Goal: Information Seeking & Learning: Check status

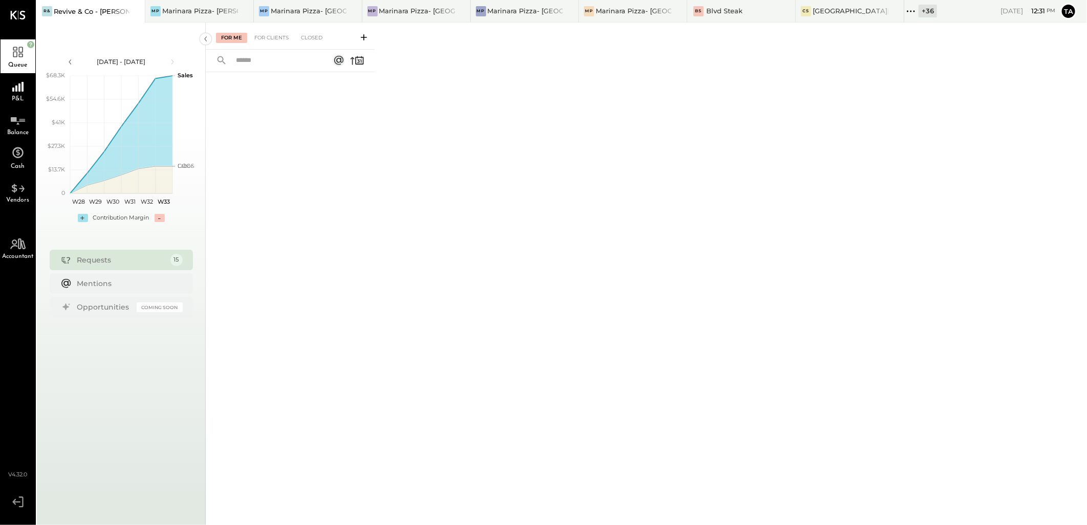
click at [922, 15] on div "+ 36" at bounding box center [927, 11] width 18 height 13
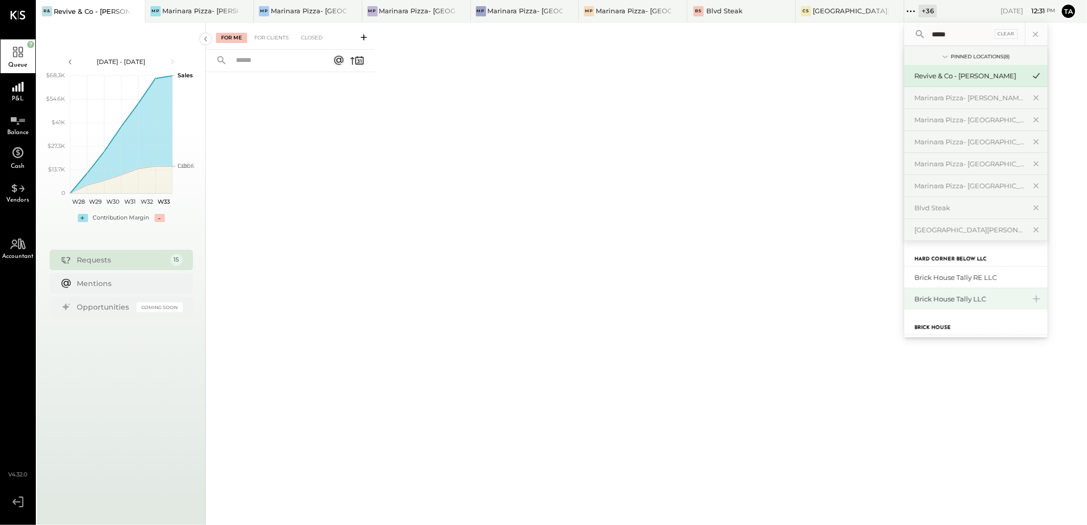
type input "*****"
click at [938, 294] on div "Brick House Tally LLC" at bounding box center [969, 299] width 111 height 10
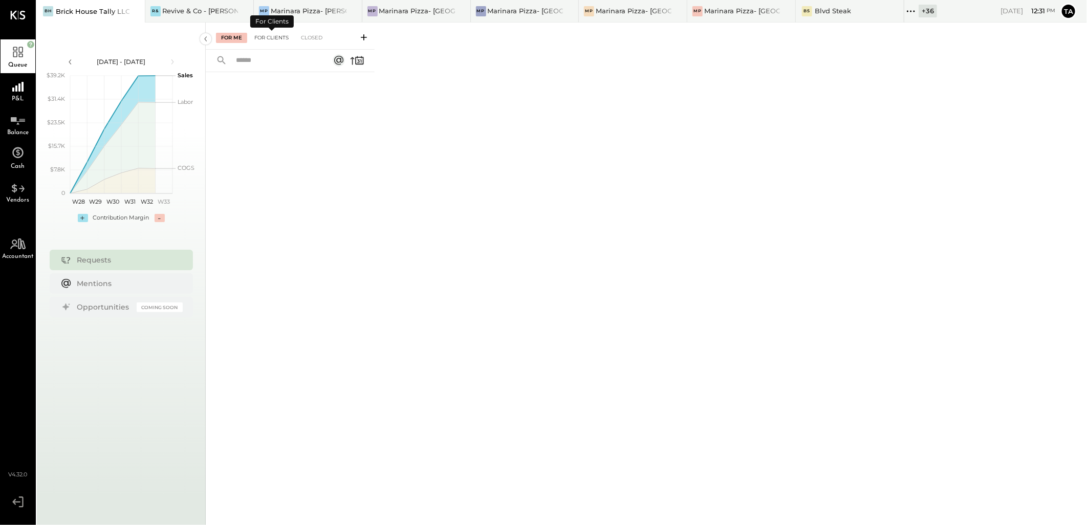
click at [270, 36] on div "For Clients" at bounding box center [271, 38] width 45 height 10
click at [314, 36] on div "Closed" at bounding box center [312, 38] width 32 height 10
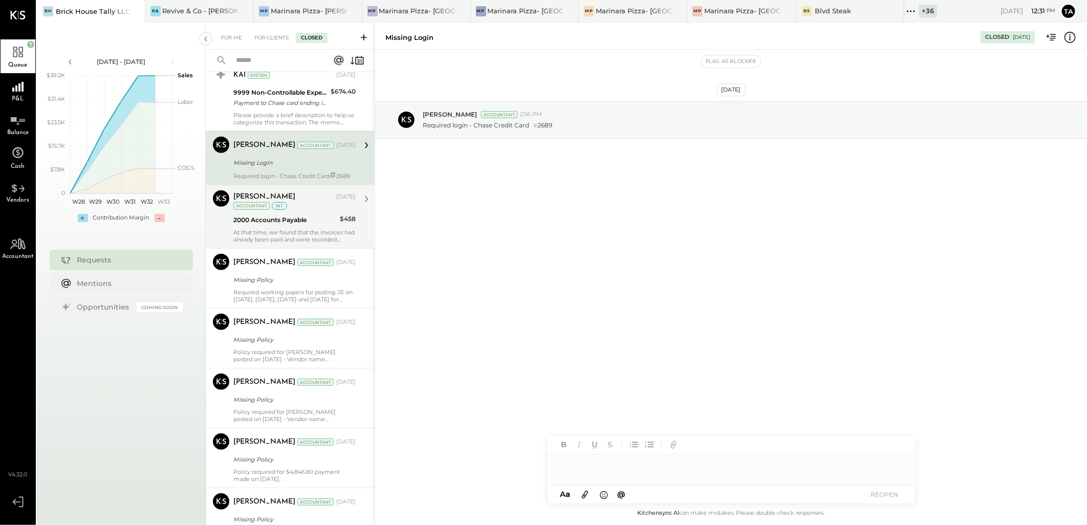
scroll to position [558, 0]
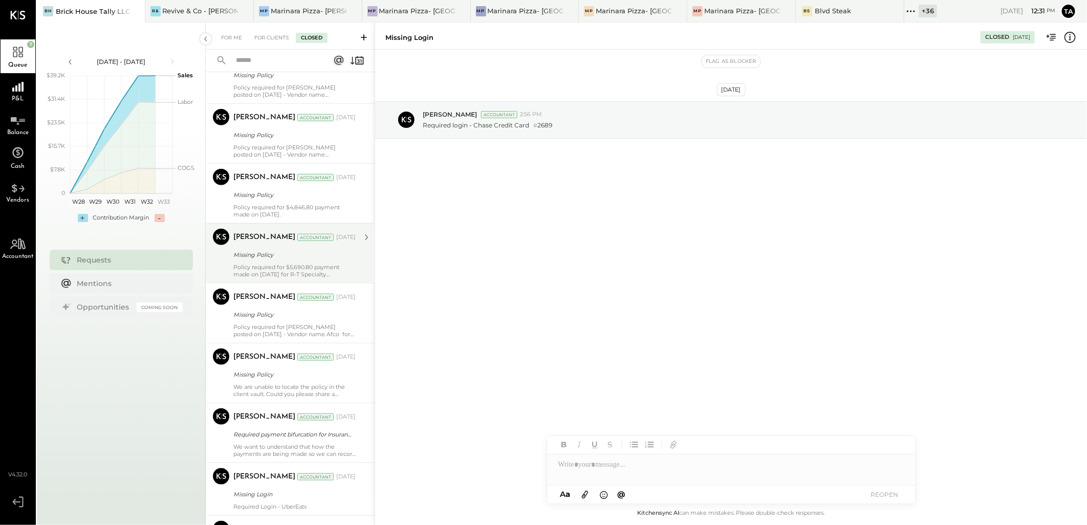
click at [292, 278] on div "Policy required for $5,690.80 payment made on [DATE] for R-T Specialty WS630757…" at bounding box center [294, 270] width 122 height 14
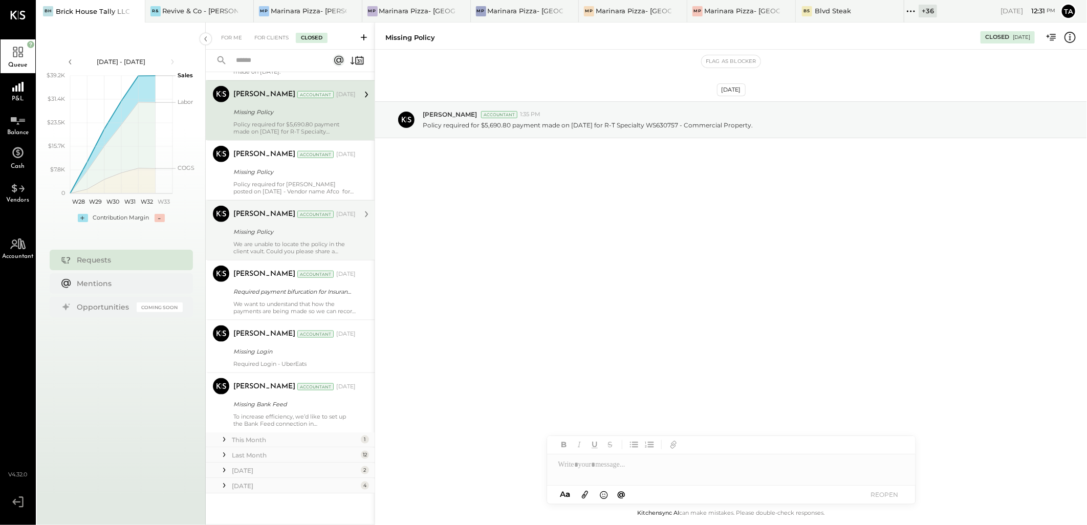
scroll to position [708, 0]
click at [247, 484] on div "[DATE]" at bounding box center [295, 485] width 126 height 9
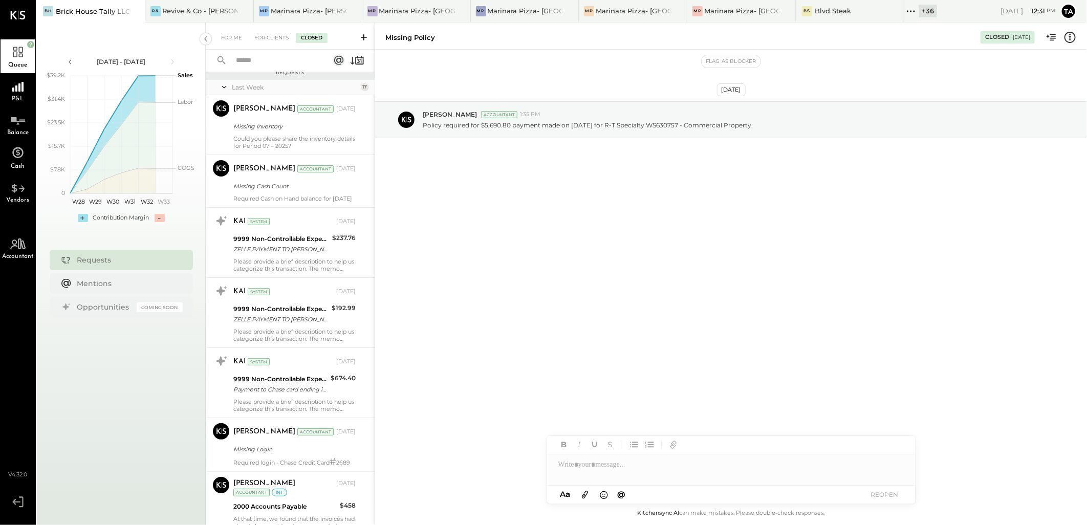
scroll to position [0, 0]
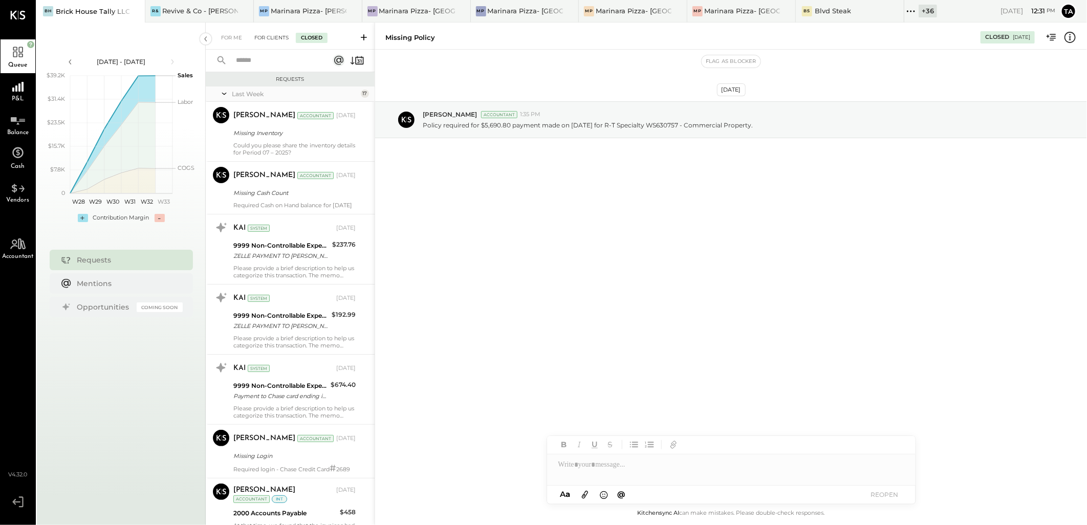
click at [270, 34] on div "For Clients" at bounding box center [271, 38] width 45 height 10
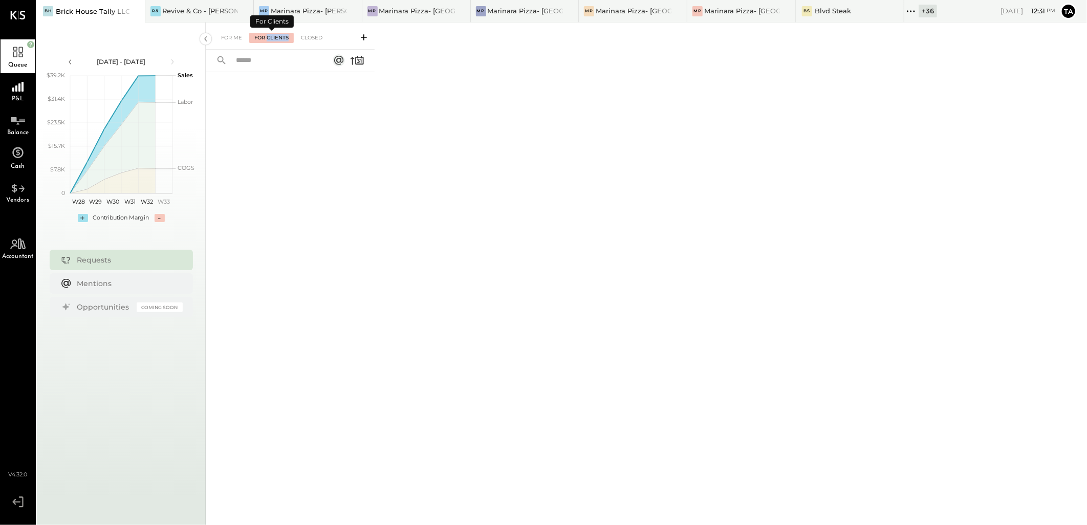
click at [269, 35] on div "For Clients" at bounding box center [271, 38] width 45 height 10
drag, startPoint x: 269, startPoint y: 35, endPoint x: 232, endPoint y: 34, distance: 37.4
click at [232, 34] on div "For Me" at bounding box center [231, 38] width 31 height 10
click at [233, 37] on div "For Me" at bounding box center [231, 38] width 31 height 10
click at [311, 38] on div "Closed" at bounding box center [312, 38] width 32 height 10
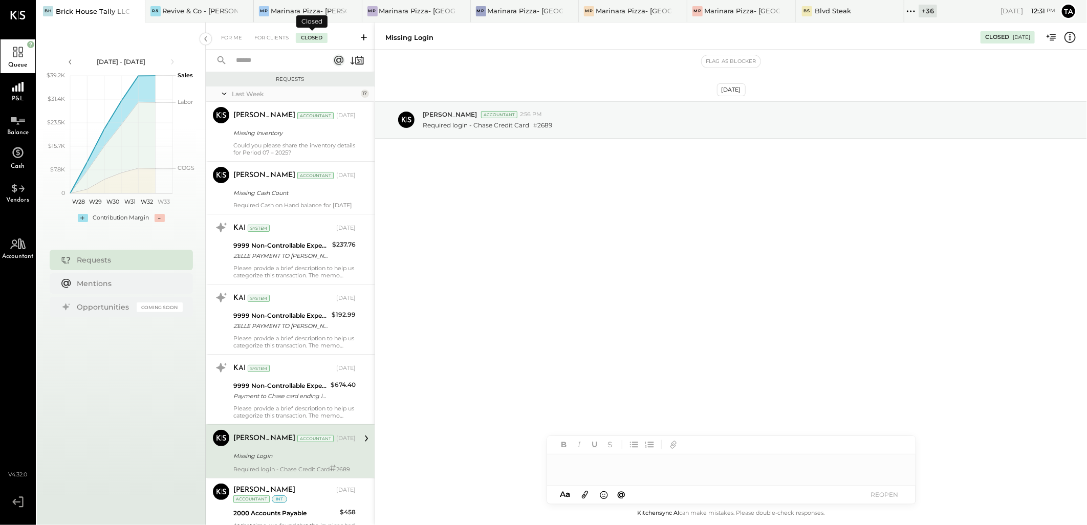
scroll to position [160, 0]
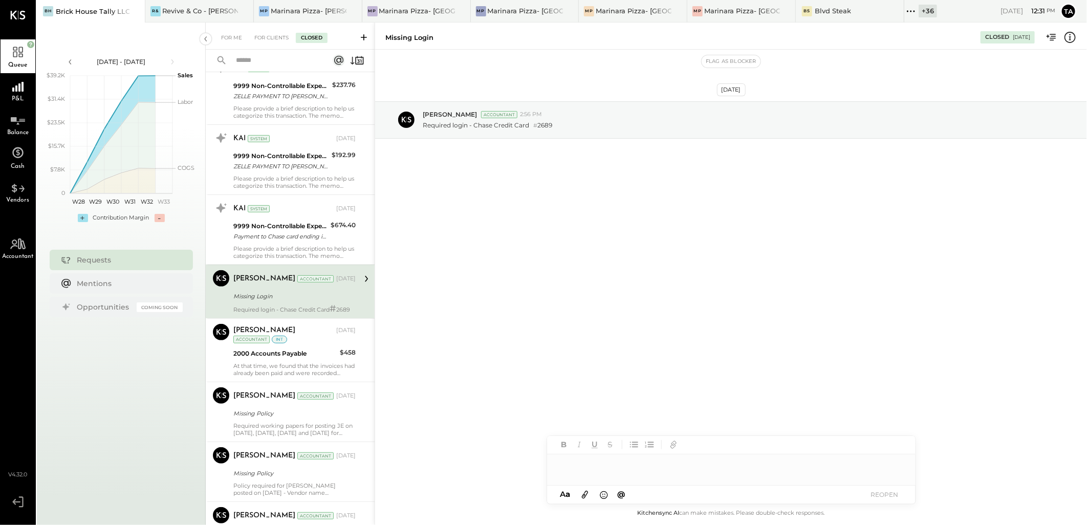
click at [278, 59] on input "text" at bounding box center [276, 60] width 93 height 17
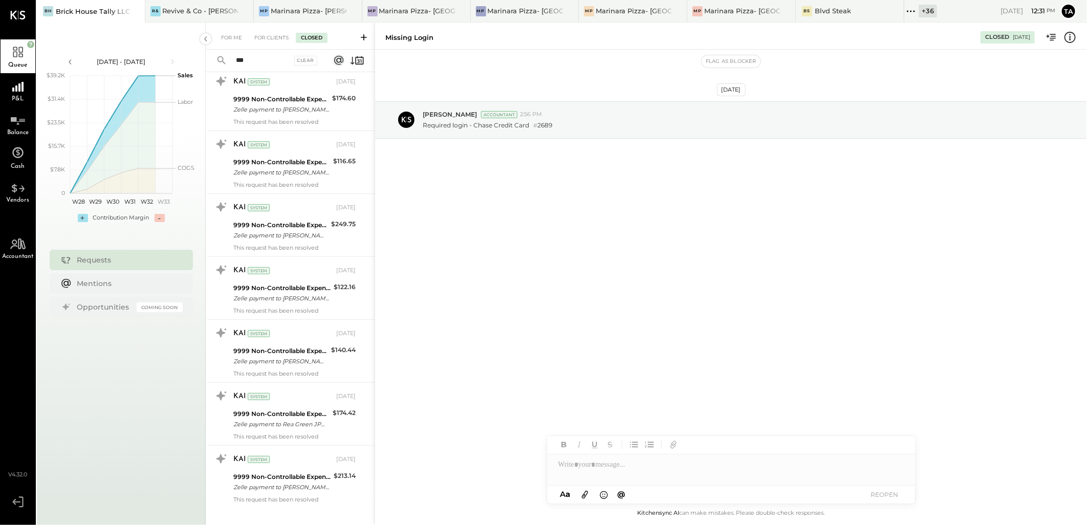
scroll to position [160, 0]
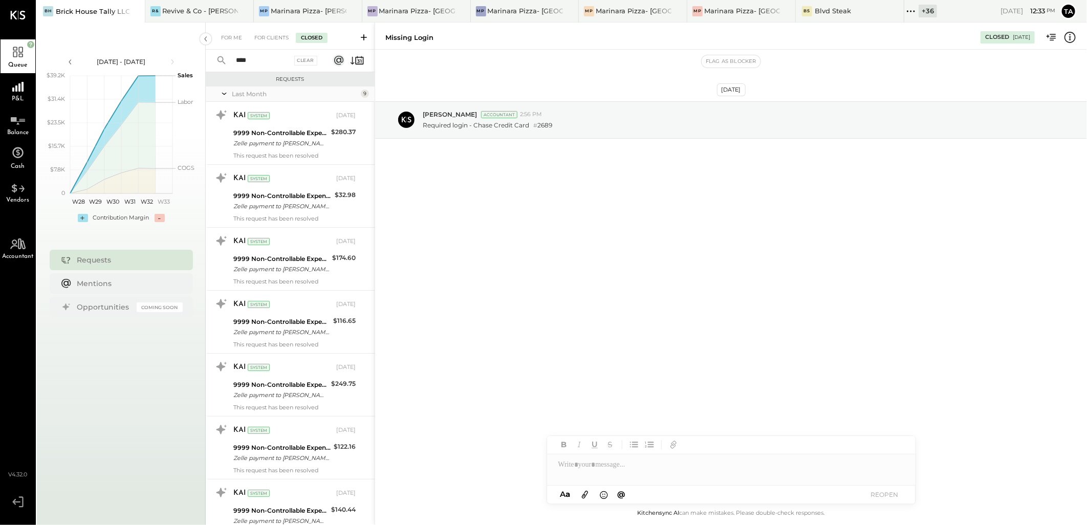
click at [255, 62] on input "****" at bounding box center [261, 60] width 62 height 17
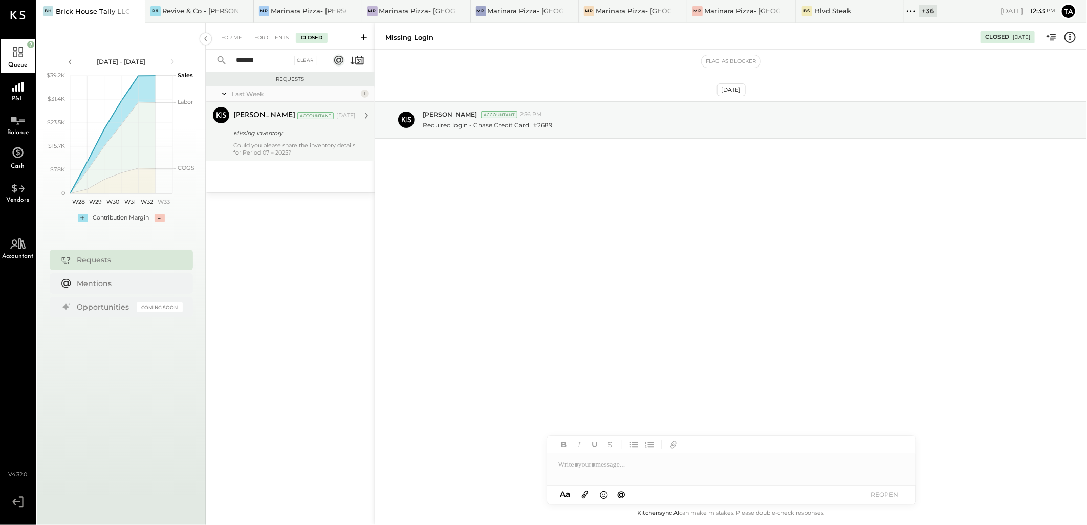
type input "*******"
click at [270, 149] on div "Could you please share the inventory details for Period 07 – 2025?" at bounding box center [294, 149] width 122 height 14
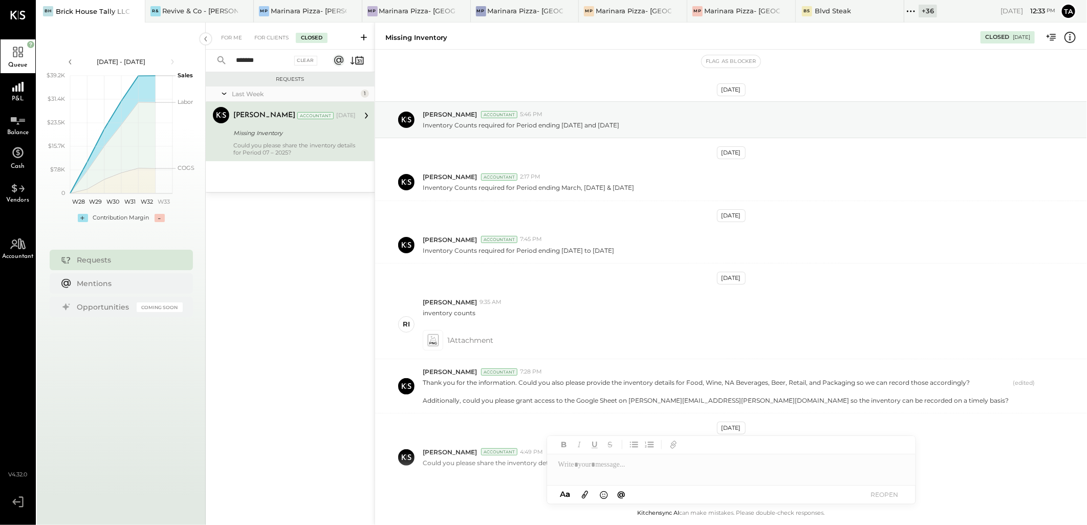
scroll to position [53, 0]
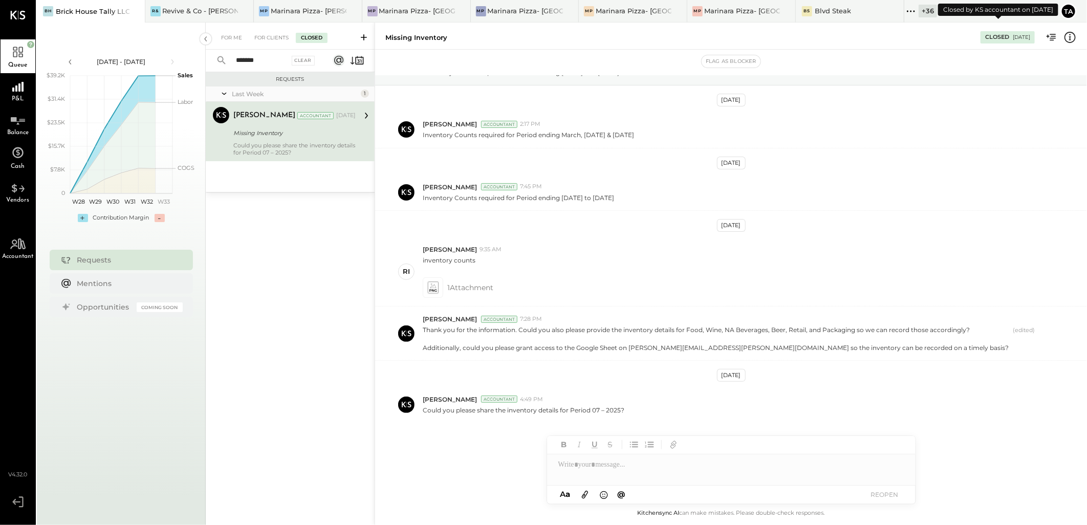
click at [1012, 36] on div "[DATE]" at bounding box center [1020, 37] width 17 height 7
click at [988, 37] on div "Closed" at bounding box center [997, 37] width 24 height 8
click at [1021, 39] on div "[DATE]" at bounding box center [1020, 37] width 17 height 7
